Goal: Task Accomplishment & Management: Complete application form

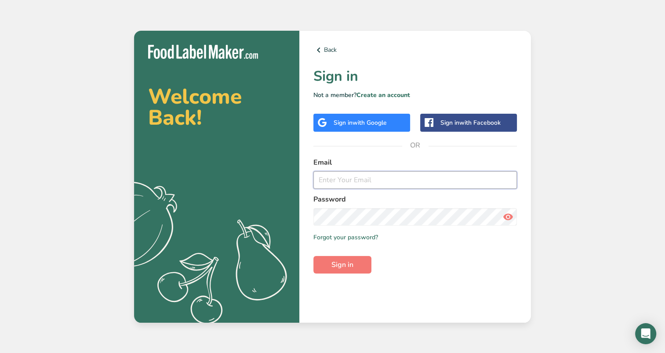
click at [376, 175] on input "email" at bounding box center [414, 180] width 203 height 18
paste input "[PERSON_NAME][EMAIL_ADDRESS][DOMAIN_NAME]"
type input "[PERSON_NAME][EMAIL_ADDRESS][DOMAIN_NAME]"
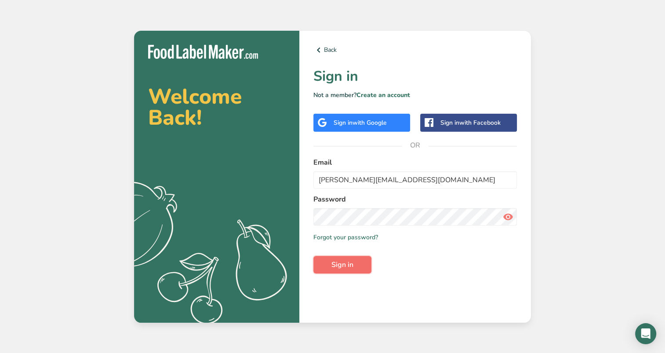
click at [343, 259] on button "Sign in" at bounding box center [342, 265] width 58 height 18
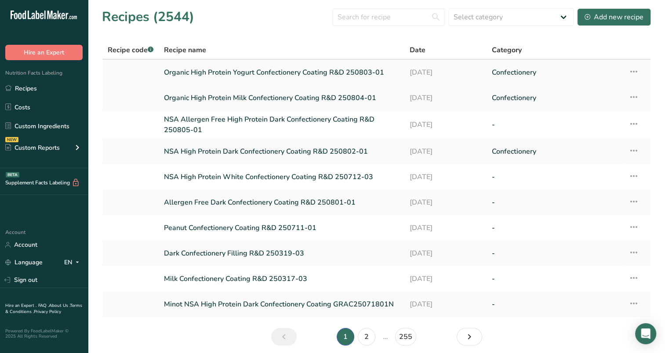
click at [346, 74] on link "Organic High Protein Yogurt Confectionery Coating R&D 250803-01" at bounding box center [281, 72] width 235 height 18
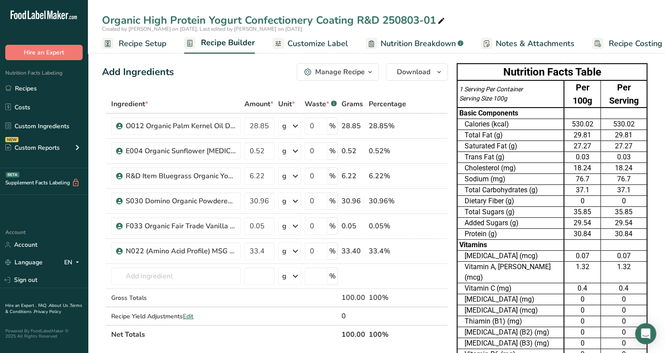
click at [300, 40] on span "Customize Label" at bounding box center [317, 44] width 61 height 12
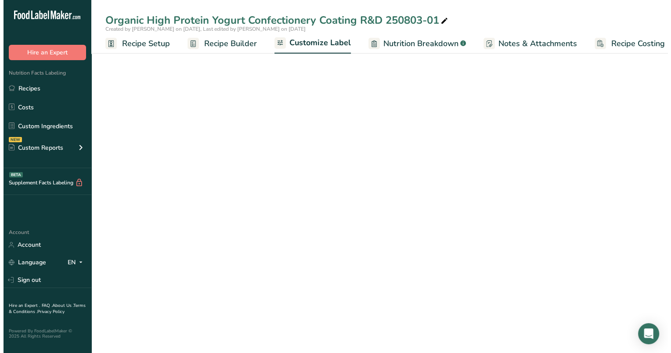
scroll to position [0, 11]
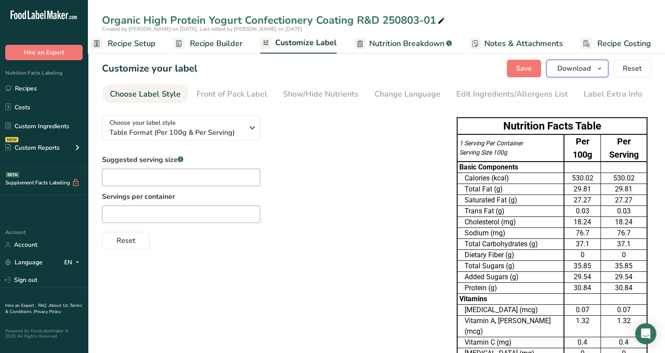
click at [597, 71] on icon "button" at bounding box center [599, 68] width 7 height 11
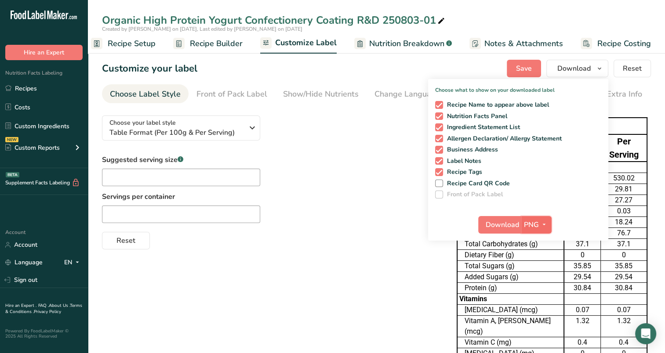
click at [551, 230] on button "PNG" at bounding box center [536, 225] width 30 height 18
click at [539, 298] on link "XLSX" at bounding box center [537, 300] width 28 height 14
checkbox input "false"
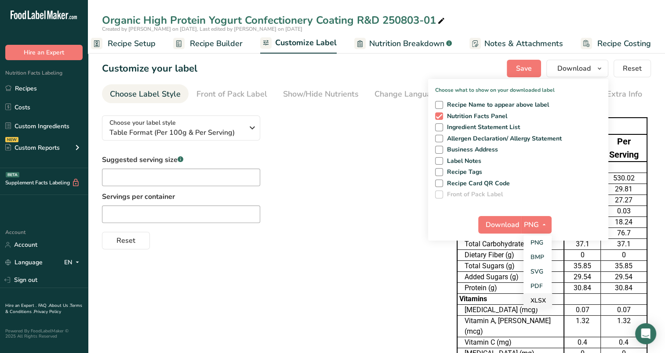
checkbox input "false"
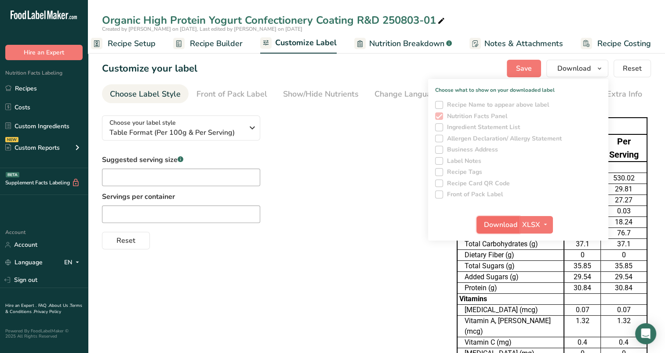
click at [507, 232] on button "Download" at bounding box center [497, 225] width 43 height 18
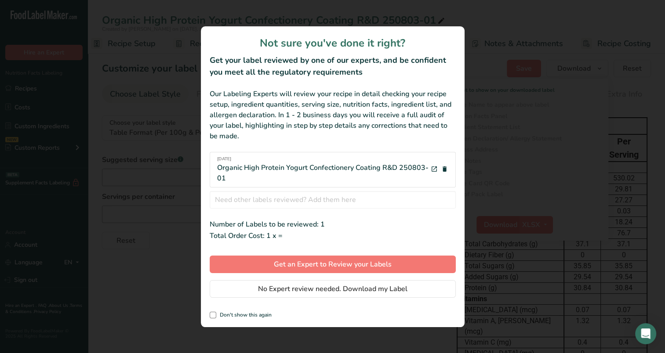
scroll to position [0, 4]
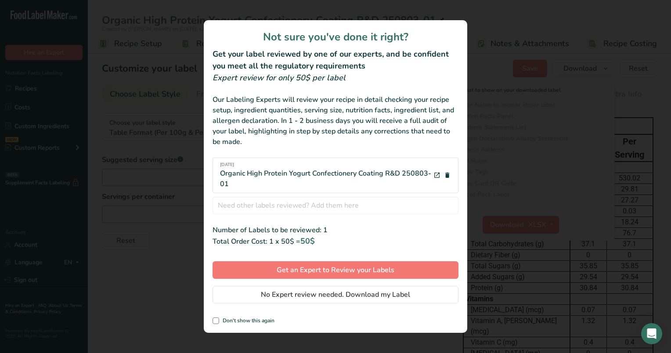
click at [212, 325] on div "Not sure you've done it right? Get your label reviewed by one of our experts, a…" at bounding box center [336, 176] width 264 height 313
click at [217, 316] on div "Not sure you've done it right? Get your label reviewed by one of our experts, a…" at bounding box center [336, 176] width 264 height 313
click at [216, 318] on span "review labels modal" at bounding box center [216, 321] width 7 height 7
click at [216, 318] on input "Don't show this again" at bounding box center [216, 321] width 6 height 6
checkbox input "true"
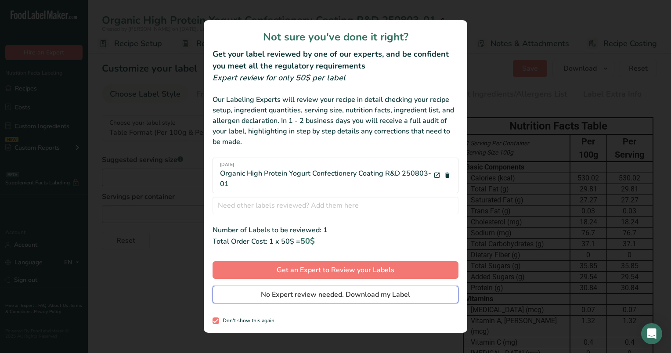
click at [265, 295] on span "No Expert review needed. Download my Label" at bounding box center [335, 294] width 149 height 11
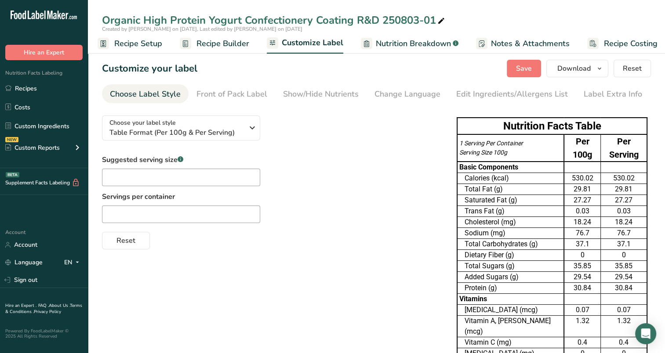
click at [394, 126] on div "Choose your label style Table Format (Per 100g & Per Serving) USA (FDA) Standar…" at bounding box center [270, 178] width 337 height 141
click at [37, 86] on link "Recipes" at bounding box center [44, 88] width 88 height 17
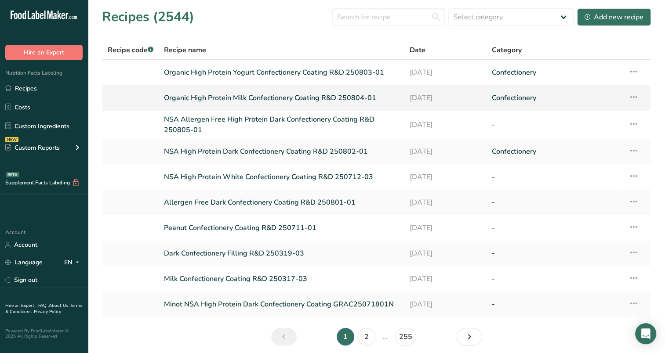
click at [235, 99] on link "Organic High Protein Milk Confectionery Coating R&D 250804-01" at bounding box center [281, 98] width 235 height 18
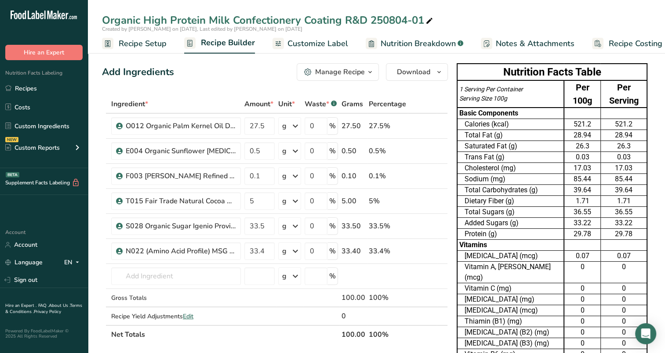
click at [295, 46] on span "Customize Label" at bounding box center [317, 44] width 61 height 12
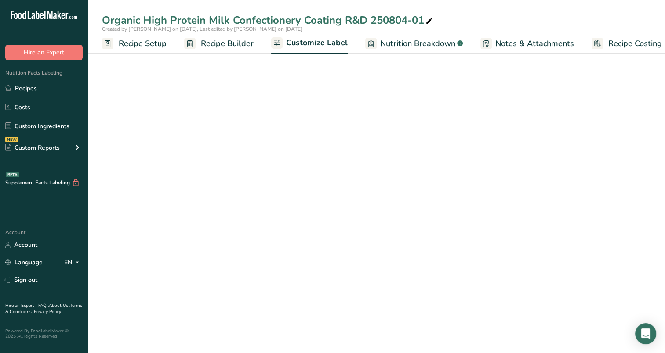
scroll to position [0, 11]
click at [295, 46] on span "Customize Label" at bounding box center [305, 43] width 61 height 12
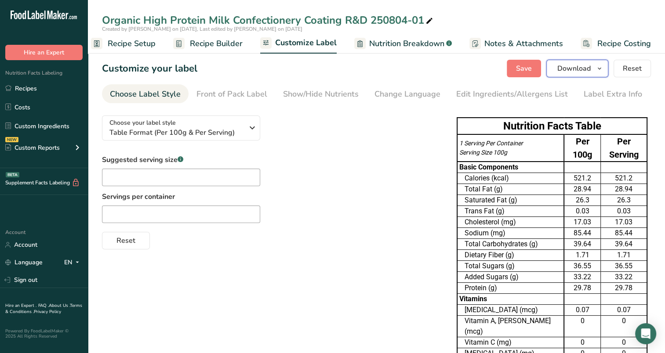
click at [596, 70] on icon "button" at bounding box center [599, 68] width 7 height 11
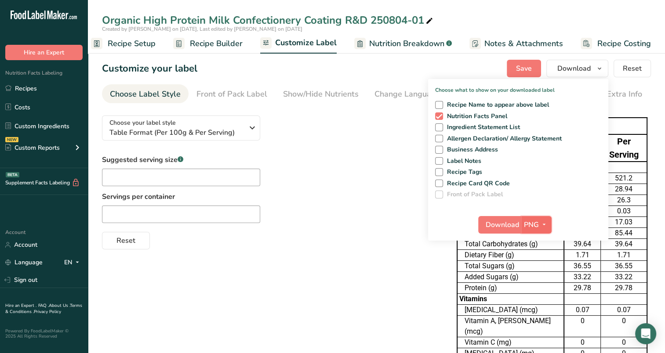
click at [545, 224] on icon "button" at bounding box center [543, 224] width 7 height 11
drag, startPoint x: 544, startPoint y: 296, endPoint x: 570, endPoint y: 164, distance: 134.3
click at [570, 164] on div "Choose what to show on your downloaded label Recipe Name to appear above label …" at bounding box center [518, 160] width 180 height 162
click at [378, 142] on div "Choose your label style Table Format (Per 100g & Per Serving) USA (FDA) Standar…" at bounding box center [270, 178] width 337 height 141
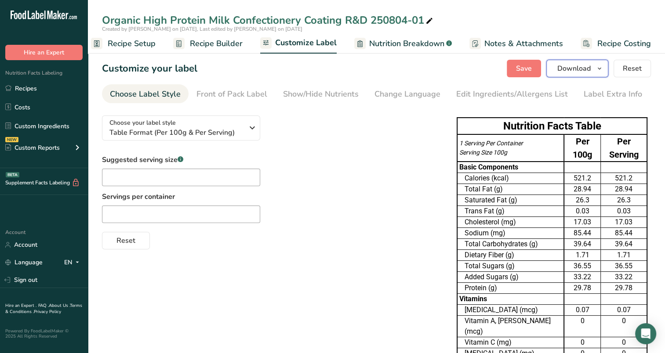
click at [604, 61] on button "Download" at bounding box center [577, 69] width 62 height 18
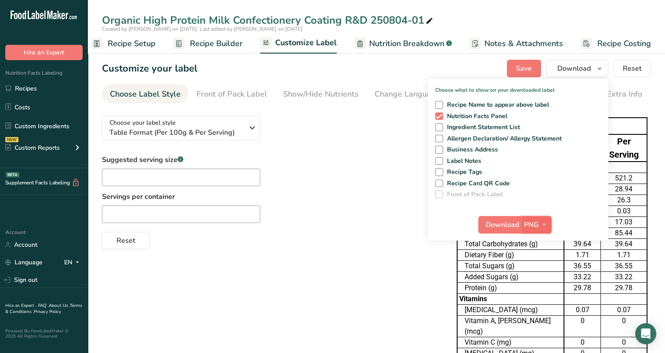
click at [540, 222] on span "button" at bounding box center [544, 225] width 11 height 11
click at [536, 300] on link "XLSX" at bounding box center [537, 300] width 28 height 14
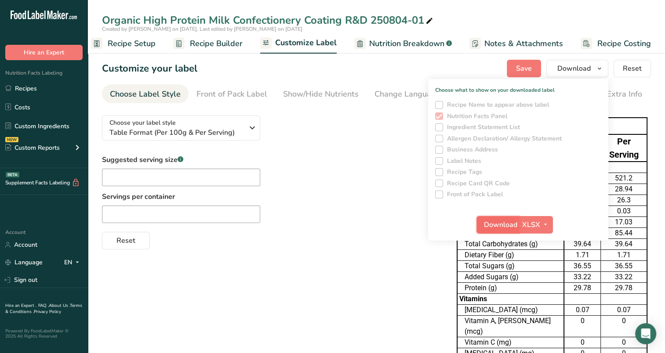
click at [507, 218] on button "Download" at bounding box center [497, 225] width 43 height 18
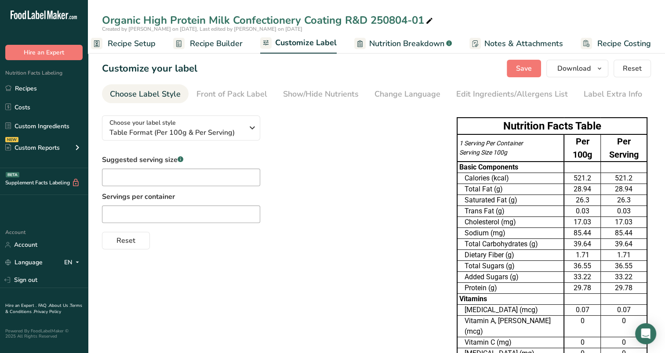
click at [381, 172] on div "Suggested serving size .a-a{fill:#347362;}.b-a{fill:#fff;} Servings per contain…" at bounding box center [270, 202] width 337 height 95
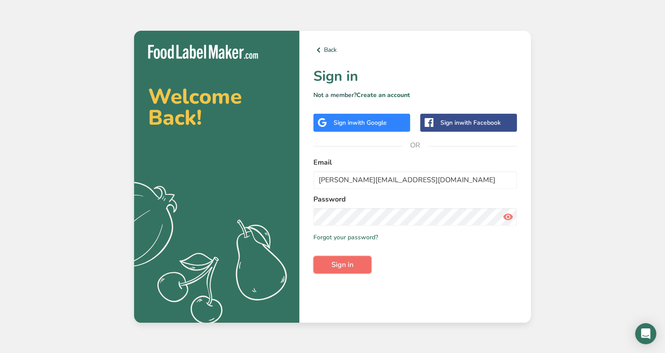
click at [344, 273] on button "Sign in" at bounding box center [342, 265] width 58 height 18
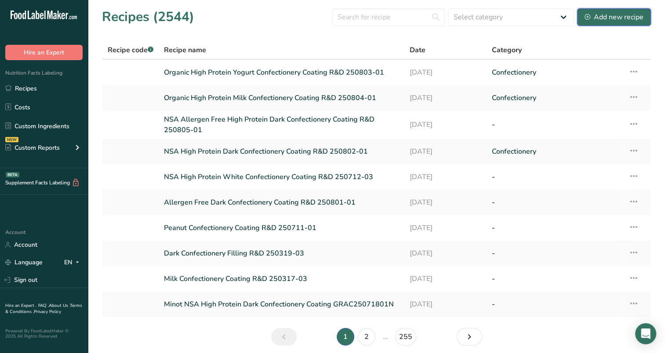
click at [603, 19] on div "Add new recipe" at bounding box center [613, 17] width 59 height 11
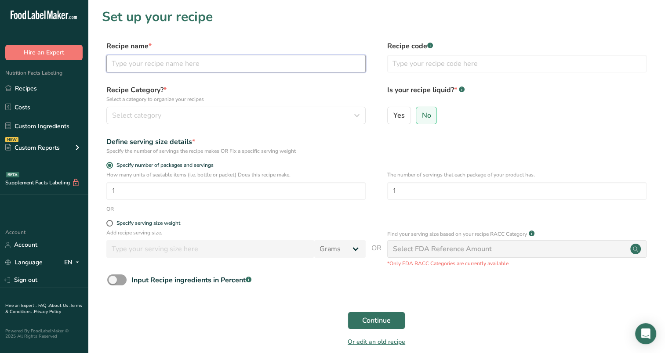
click at [208, 64] on input "text" at bounding box center [235, 64] width 259 height 18
type input "High Protein Caramelized Sugar White Chocolate - Tandy"
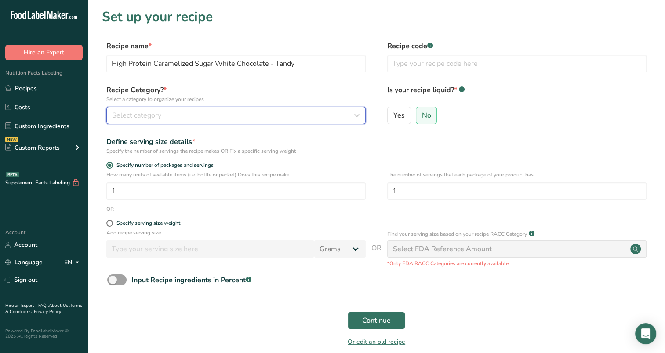
click at [217, 112] on div "Select category" at bounding box center [233, 115] width 242 height 11
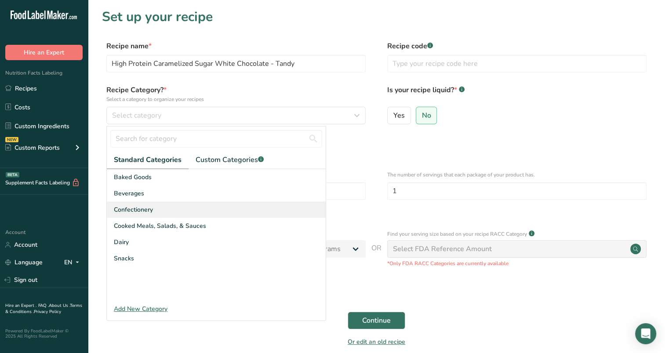
click at [141, 213] on span "Confectionery" at bounding box center [133, 209] width 39 height 9
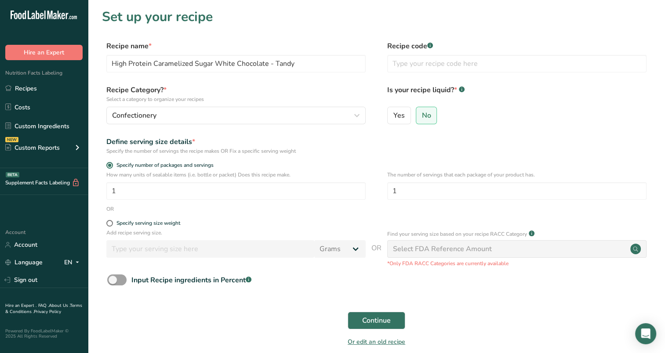
click at [106, 215] on form "Recipe name * High Protein Caramelized Sugar White Chocolate - Tandy Recipe cod…" at bounding box center [376, 196] width 549 height 311
click at [107, 218] on form "Recipe name * High Protein Caramelized Sugar White Chocolate - Tandy Recipe cod…" at bounding box center [376, 196] width 549 height 311
click at [108, 221] on span at bounding box center [109, 223] width 7 height 7
click at [108, 221] on input "Specify serving size weight" at bounding box center [109, 223] width 6 height 6
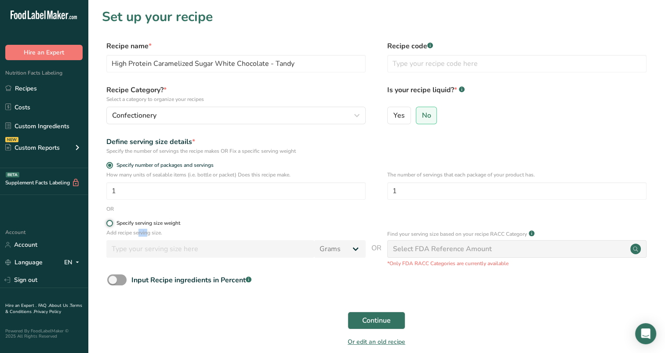
radio input "true"
radio input "false"
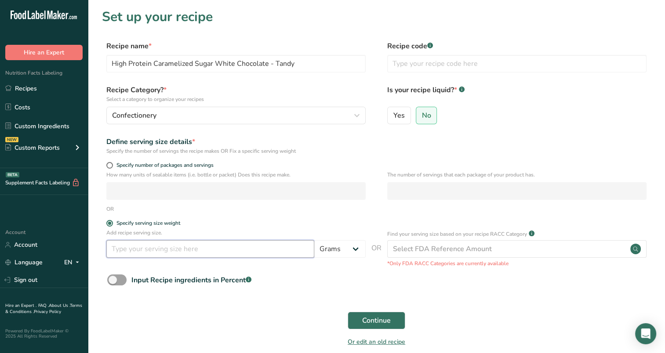
click at [121, 248] on input "number" at bounding box center [210, 249] width 208 height 18
type input "100"
click at [489, 309] on div "Continue" at bounding box center [376, 321] width 549 height 28
click at [364, 316] on span "Continue" at bounding box center [376, 320] width 29 height 11
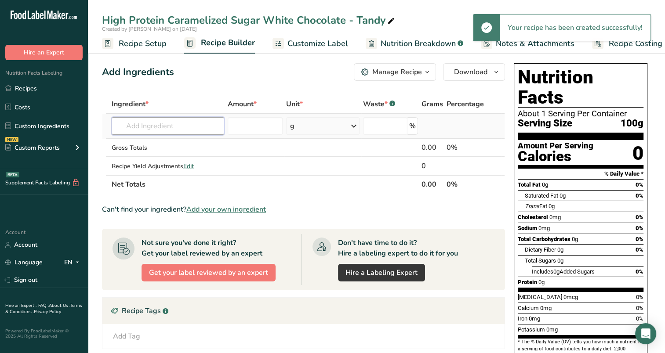
click at [204, 126] on input "text" at bounding box center [168, 126] width 112 height 18
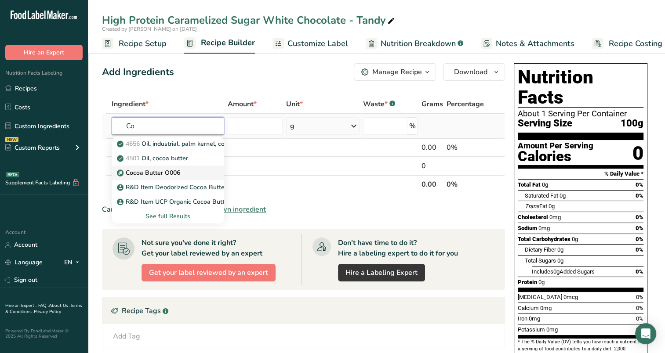
type input "C"
click at [157, 126] on input "O006" at bounding box center [168, 126] width 112 height 18
type input "O006"
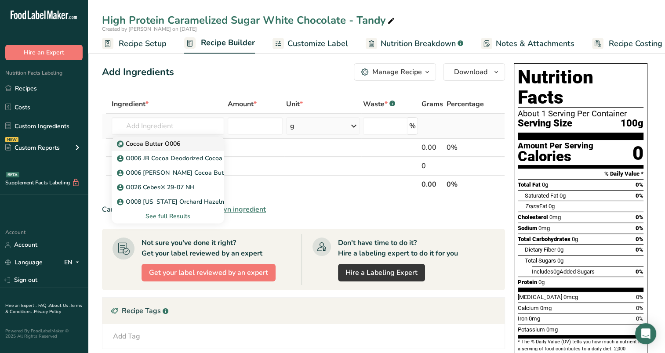
click at [175, 140] on p "Cocoa Butter O006" at bounding box center [149, 143] width 61 height 9
type input "Cocoa Butter O006"
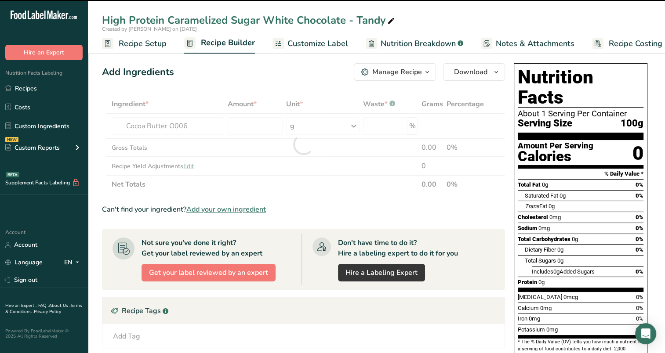
type input "0"
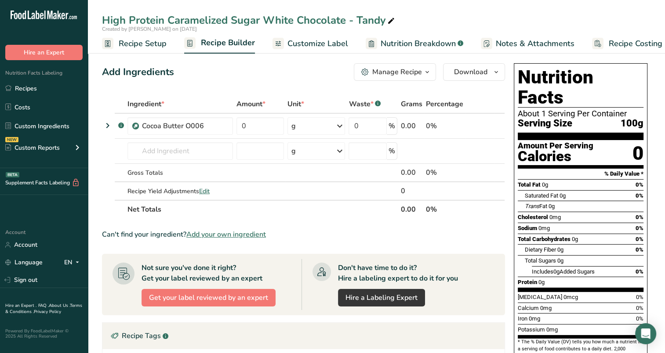
click at [135, 34] on link "Recipe Setup" at bounding box center [134, 44] width 65 height 20
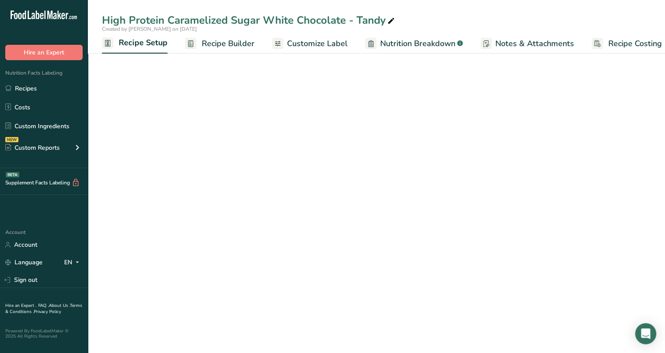
scroll to position [0, 3]
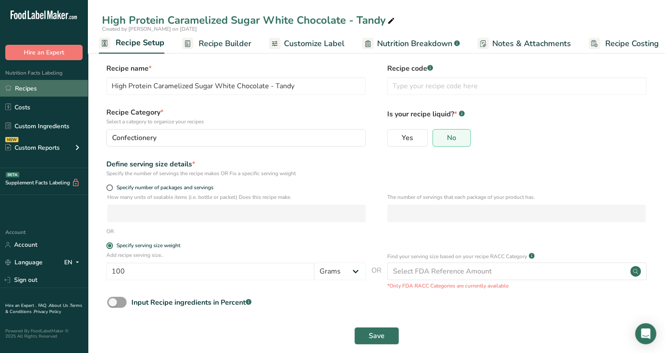
click at [33, 83] on link "Recipes" at bounding box center [44, 88] width 88 height 17
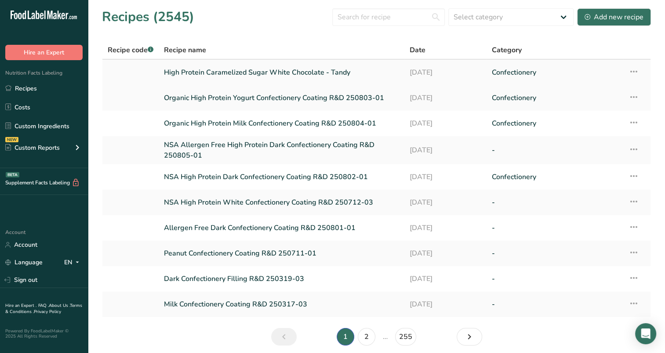
click at [307, 70] on link "High Protein Caramelized Sugar White Chocolate - Tandy" at bounding box center [281, 72] width 235 height 18
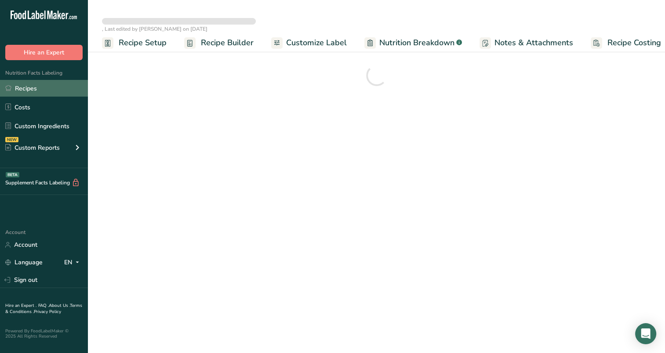
click at [33, 84] on link "Recipes" at bounding box center [44, 88] width 88 height 17
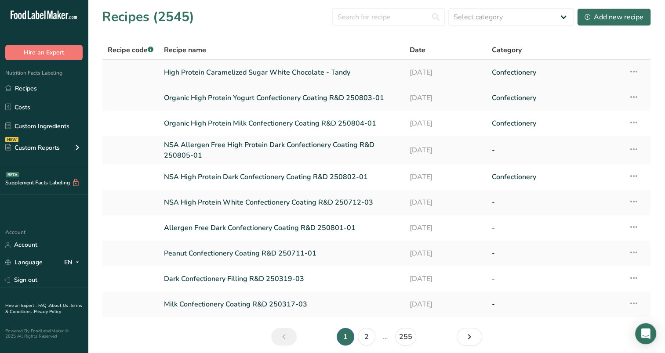
click at [630, 76] on icon at bounding box center [633, 72] width 11 height 16
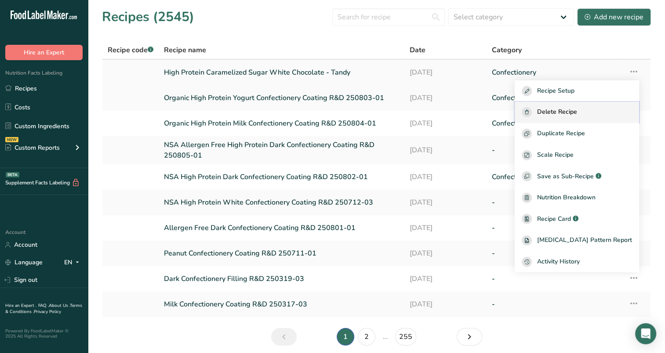
click at [577, 116] on span "Delete Recipe" at bounding box center [557, 112] width 40 height 10
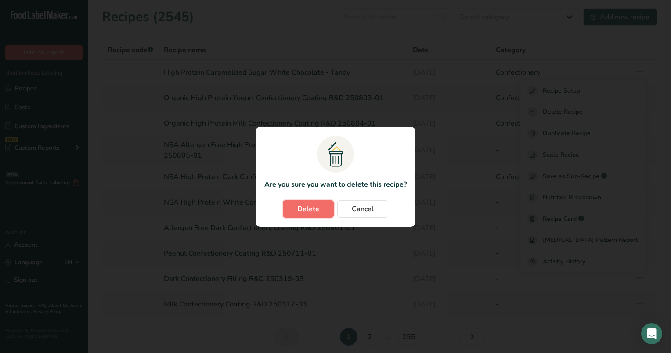
click at [322, 208] on button "Delete" at bounding box center [308, 209] width 51 height 18
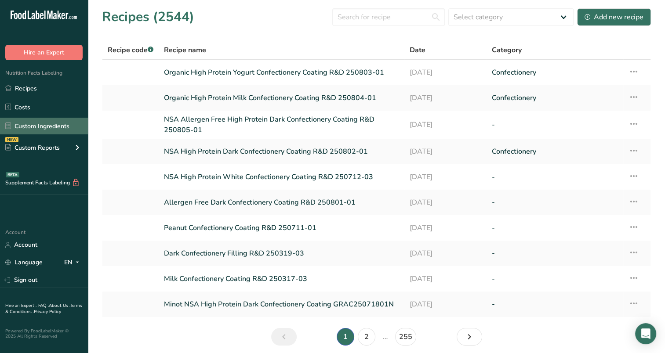
click at [28, 121] on link "Custom Ingredients" at bounding box center [44, 126] width 88 height 17
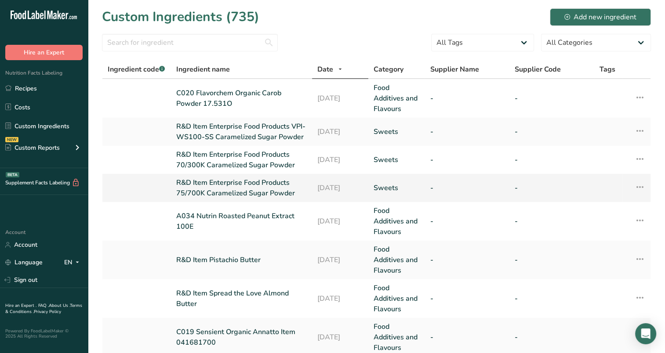
drag, startPoint x: 336, startPoint y: 232, endPoint x: 281, endPoint y: 193, distance: 67.5
click at [281, 193] on tbody "C020 Flavorchem Organic Carob Powder 17.531O 20-08-2025 Food Additives and Flav…" at bounding box center [376, 348] width 548 height 538
click at [315, 81] on td "[DATE]" at bounding box center [340, 98] width 56 height 39
click at [334, 29] on section "Custom Ingredients (735) Add new ingredient All Tags Source of Antioxidants Pre…" at bounding box center [376, 329] width 577 height 659
